Goal: Transaction & Acquisition: Book appointment/travel/reservation

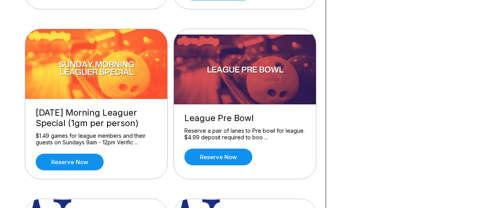
scroll to position [816, 0]
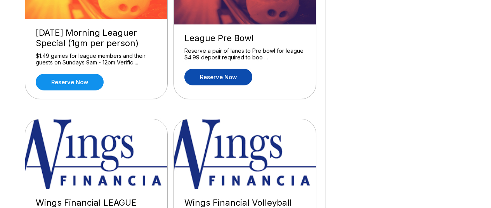
click at [218, 77] on link "Reserve now" at bounding box center [218, 77] width 68 height 17
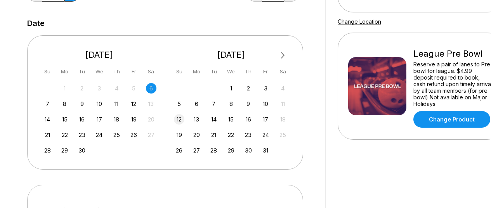
scroll to position [155, 0]
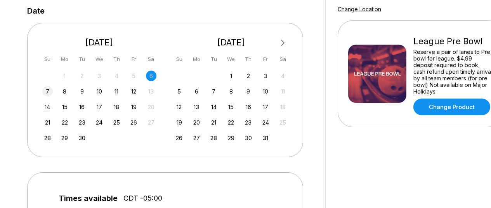
click at [47, 92] on div "7" at bounding box center [47, 91] width 10 height 10
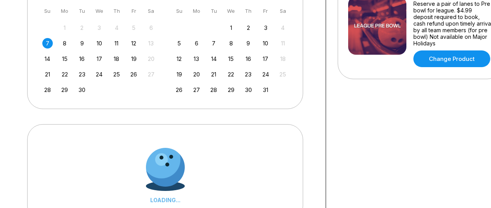
scroll to position [272, 0]
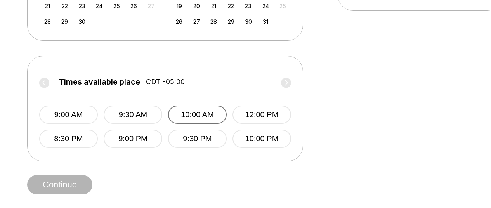
click at [202, 117] on button "10:00 AM" at bounding box center [197, 115] width 59 height 18
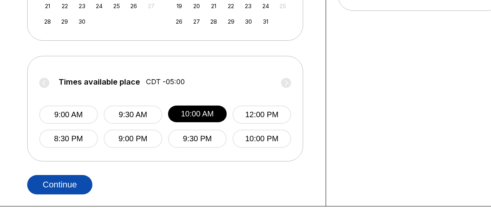
click at [73, 181] on button "Continue" at bounding box center [59, 184] width 65 height 19
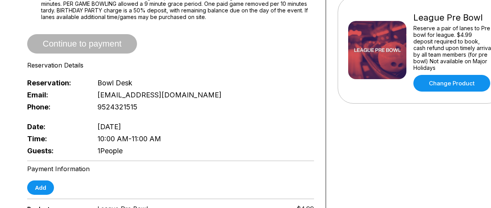
scroll to position [272, 0]
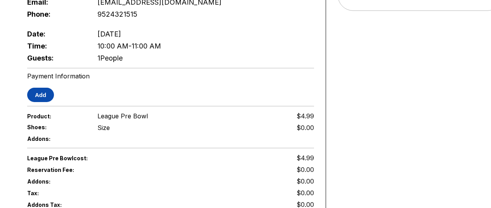
click at [44, 93] on button "Add" at bounding box center [40, 95] width 27 height 14
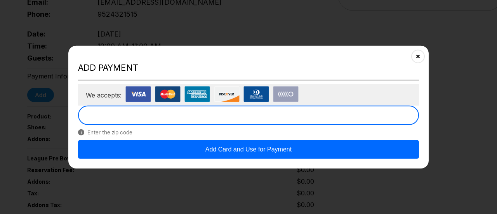
click at [214, 146] on button "Add Card and Use for Payment" at bounding box center [248, 149] width 341 height 19
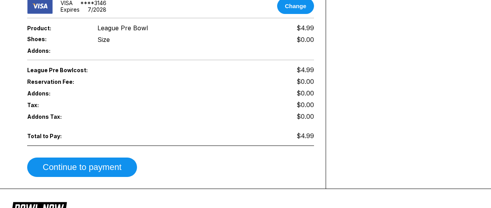
scroll to position [427, 0]
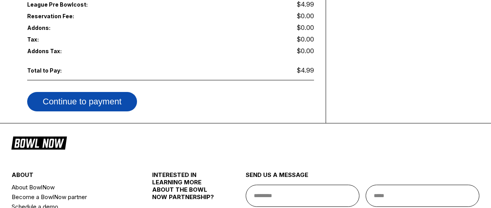
click at [83, 92] on button "Continue to payment" at bounding box center [82, 101] width 110 height 19
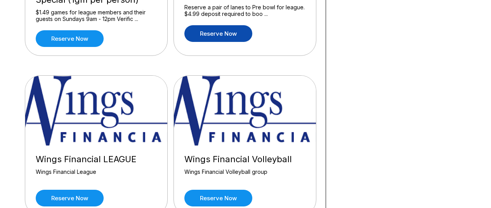
scroll to position [777, 0]
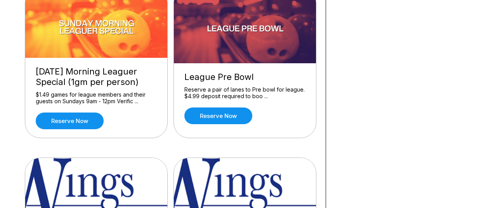
click at [209, 41] on img at bounding box center [245, 28] width 143 height 70
click at [225, 116] on link "Reserve now" at bounding box center [218, 116] width 68 height 17
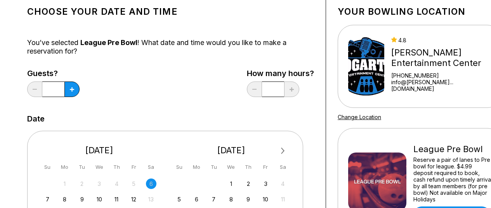
scroll to position [155, 0]
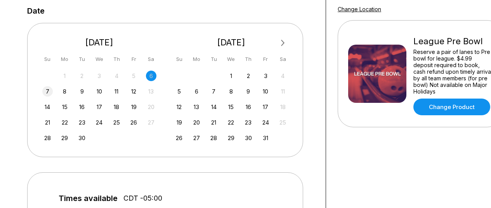
click at [47, 91] on div "7" at bounding box center [47, 91] width 10 height 10
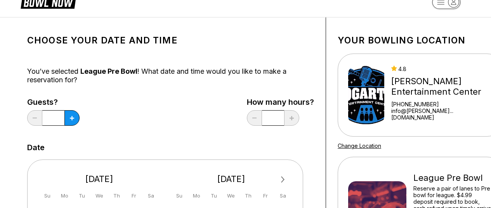
scroll to position [0, 0]
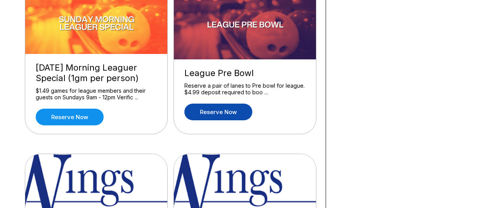
scroll to position [777, 0]
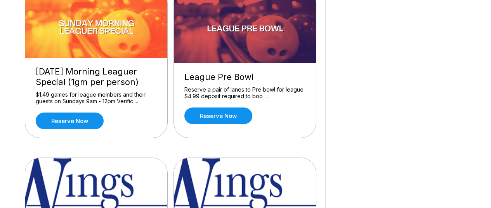
click at [237, 33] on img at bounding box center [245, 28] width 143 height 70
click at [214, 120] on link "Reserve now" at bounding box center [218, 116] width 68 height 17
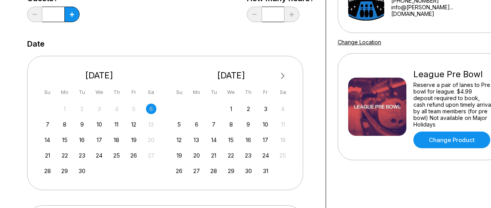
scroll to position [155, 0]
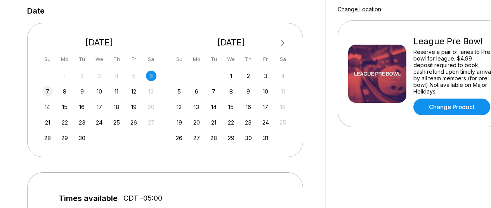
click at [47, 93] on div "7" at bounding box center [47, 91] width 10 height 10
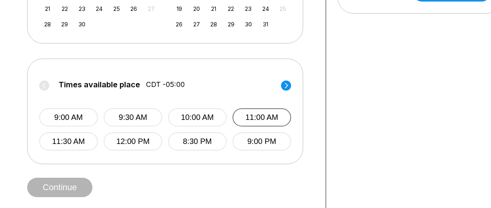
scroll to position [272, 0]
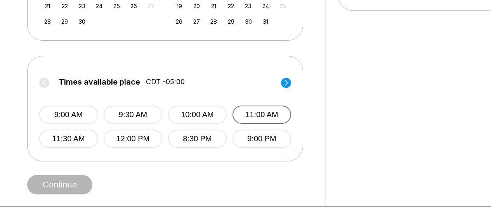
click at [263, 112] on button "11:00 AM" at bounding box center [262, 115] width 59 height 18
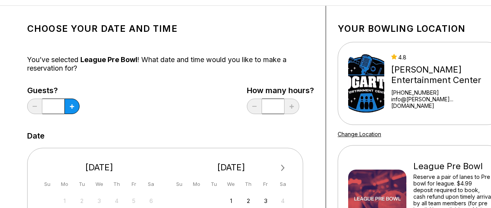
scroll to position [0, 0]
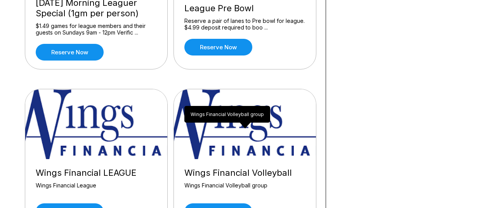
scroll to position [777, 0]
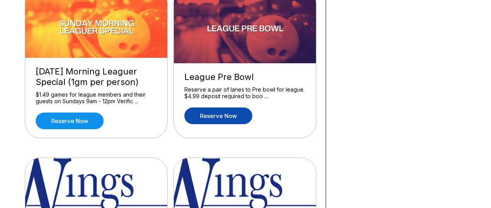
click at [211, 117] on link "Reserve now" at bounding box center [218, 116] width 68 height 17
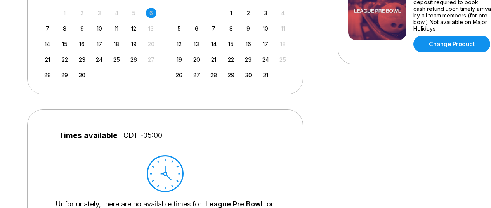
scroll to position [194, 0]
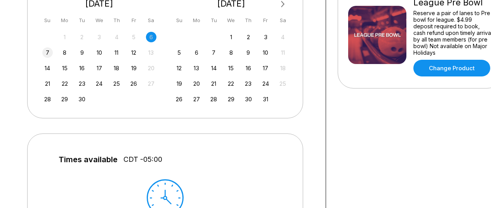
click at [48, 50] on div "7" at bounding box center [47, 52] width 10 height 10
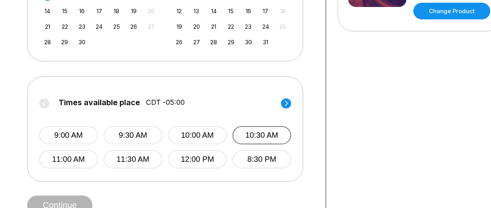
scroll to position [311, 0]
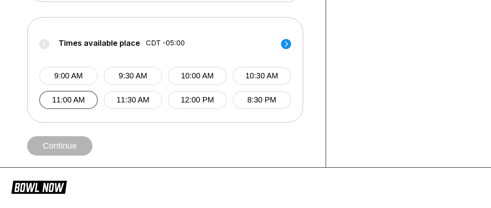
click at [67, 102] on button "11:00 AM" at bounding box center [68, 100] width 59 height 18
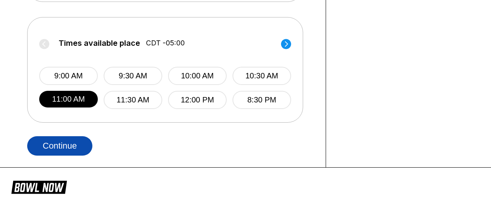
click at [66, 143] on button "Continue" at bounding box center [59, 145] width 65 height 19
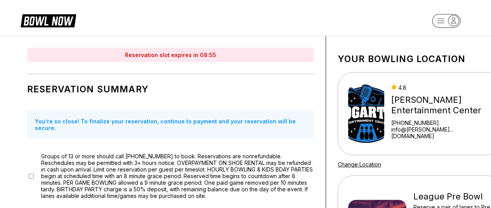
click at [402, 108] on div "[PERSON_NAME] Entertainment Center" at bounding box center [442, 105] width 101 height 21
click at [411, 91] on div "4.8" at bounding box center [442, 87] width 101 height 7
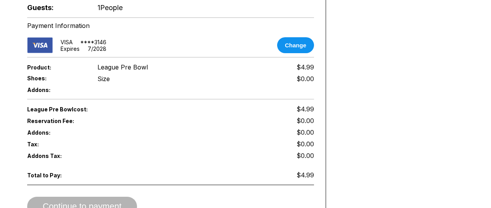
scroll to position [466, 0]
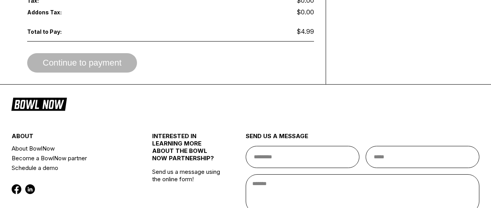
click at [97, 61] on div "Continue to payment" at bounding box center [170, 62] width 287 height 19
click at [94, 62] on div "Continue to payment" at bounding box center [170, 62] width 287 height 19
click at [92, 62] on div "Continue to payment" at bounding box center [170, 62] width 287 height 19
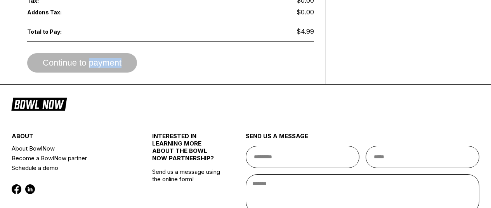
click at [93, 60] on div "Continue to payment" at bounding box center [170, 62] width 287 height 19
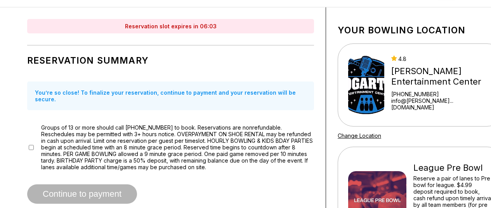
scroll to position [0, 0]
